Goal: Information Seeking & Learning: Learn about a topic

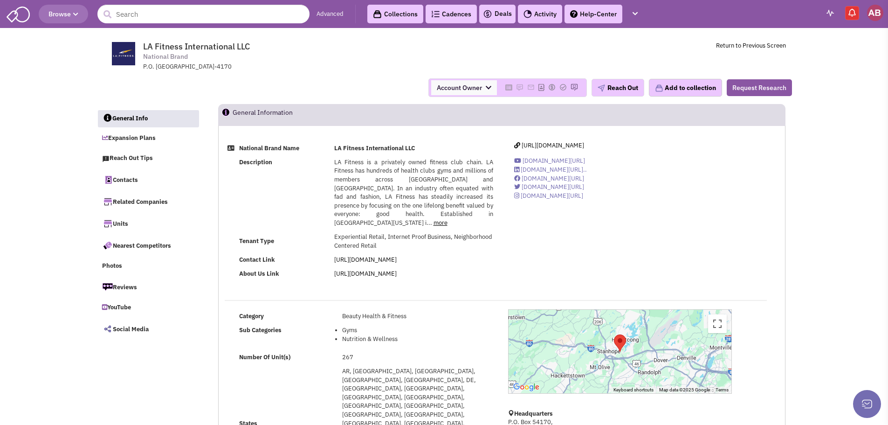
select select
click at [55, 15] on span "Browse" at bounding box center [64, 14] width 30 height 8
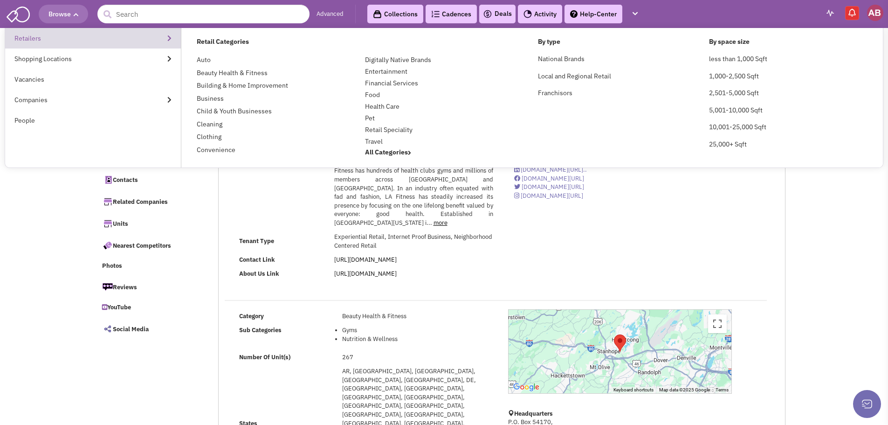
click at [54, 37] on link "Retailers" at bounding box center [93, 38] width 176 height 21
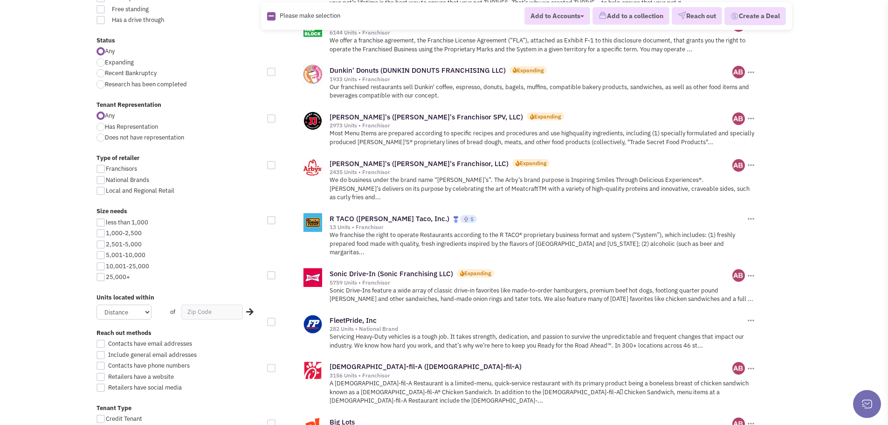
scroll to position [373, 0]
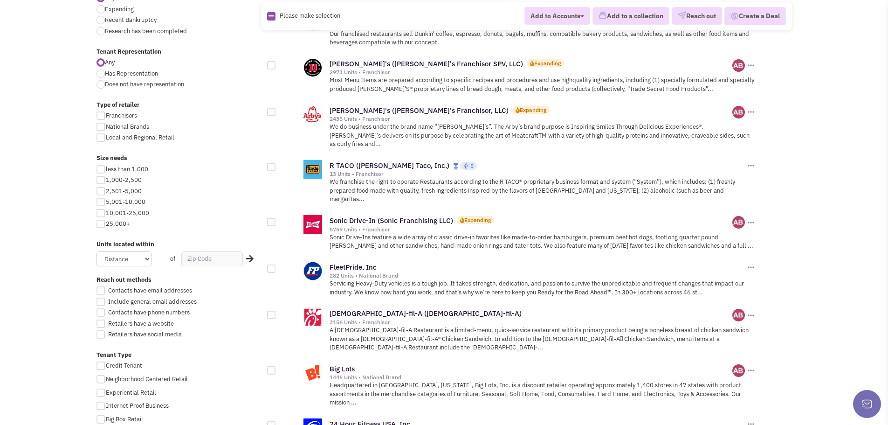
click at [104, 195] on div at bounding box center [101, 191] width 8 height 8
click at [106, 195] on input "2,501-5,000" at bounding box center [109, 192] width 6 height 6
checkbox input "true"
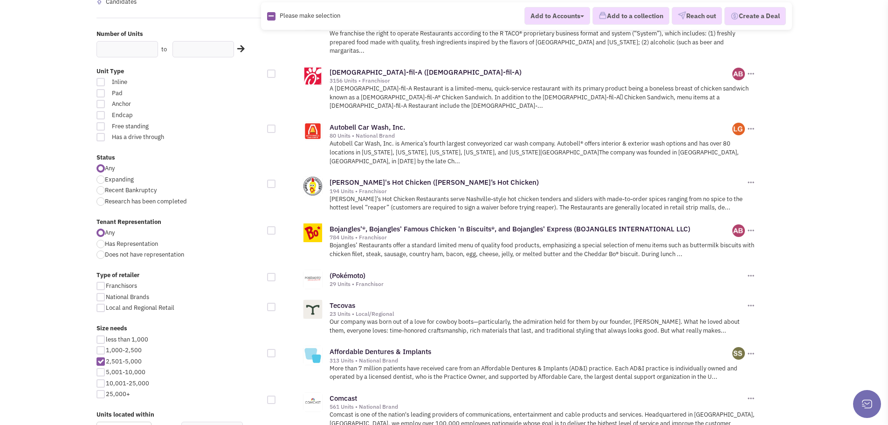
scroll to position [373, 0]
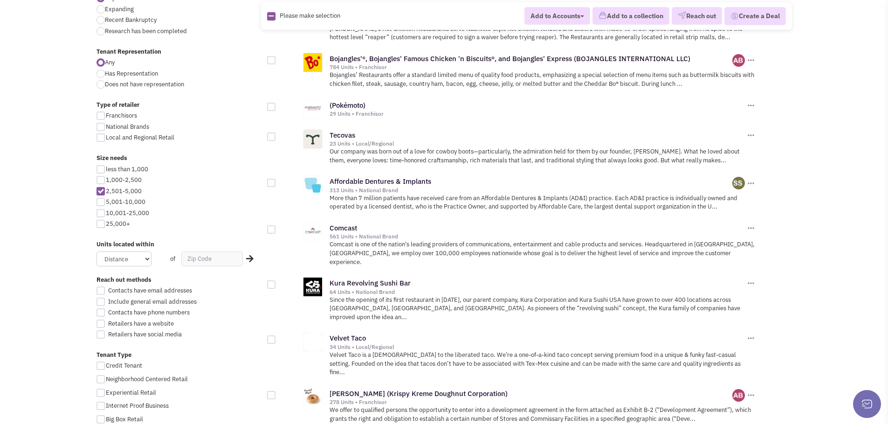
click at [97, 204] on div at bounding box center [101, 202] width 8 height 8
click at [106, 204] on input "5,001-10,000" at bounding box center [109, 203] width 6 height 6
checkbox input "true"
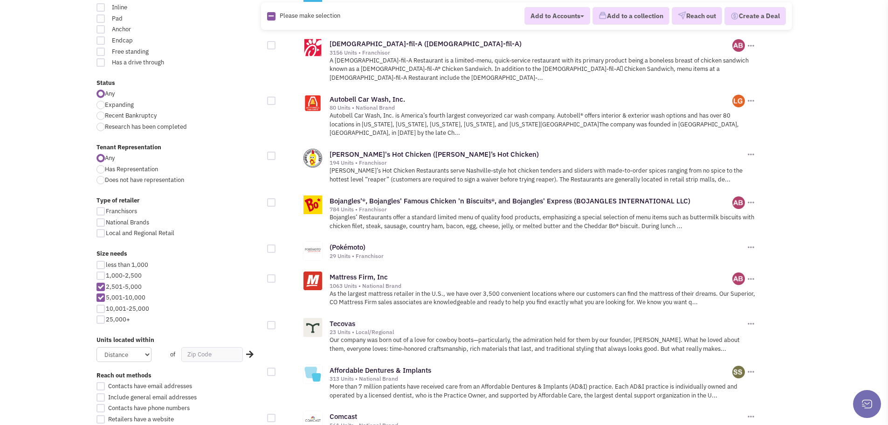
scroll to position [280, 0]
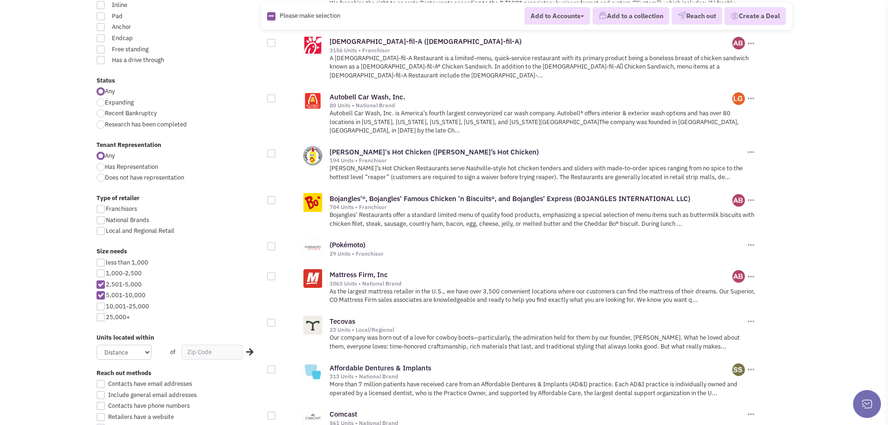
click at [104, 285] on div at bounding box center [101, 284] width 8 height 8
click at [106, 285] on input "2,501-5,000" at bounding box center [109, 285] width 6 height 6
checkbox input "false"
